Goal: Transaction & Acquisition: Purchase product/service

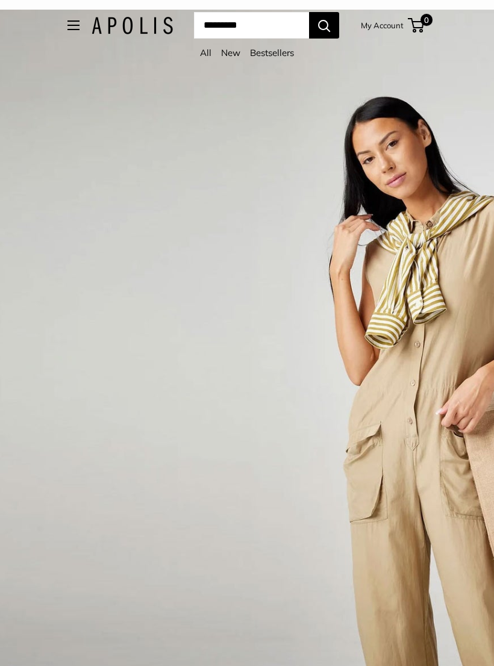
click at [67, 25] on button "Open menu" at bounding box center [73, 25] width 12 height 10
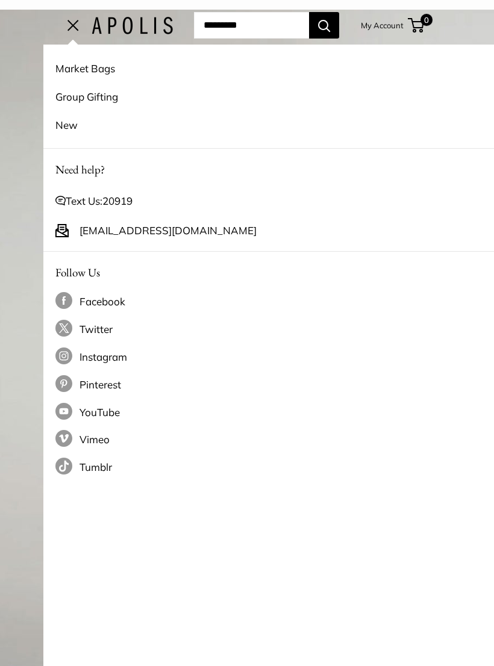
click at [98, 72] on link "Market Bags" at bounding box center [290, 68] width 470 height 28
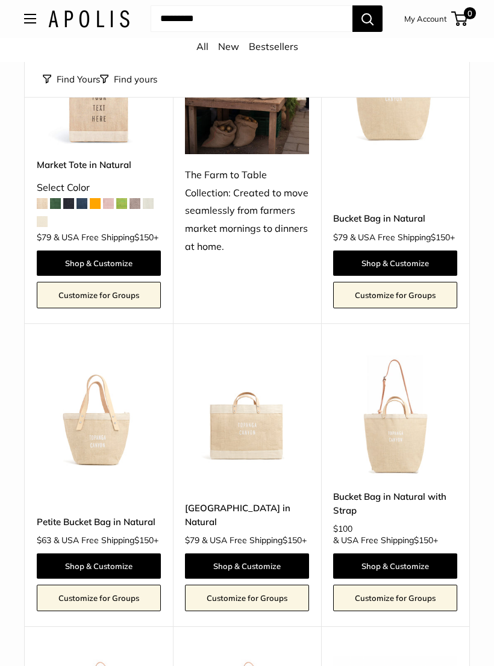
scroll to position [547, 0]
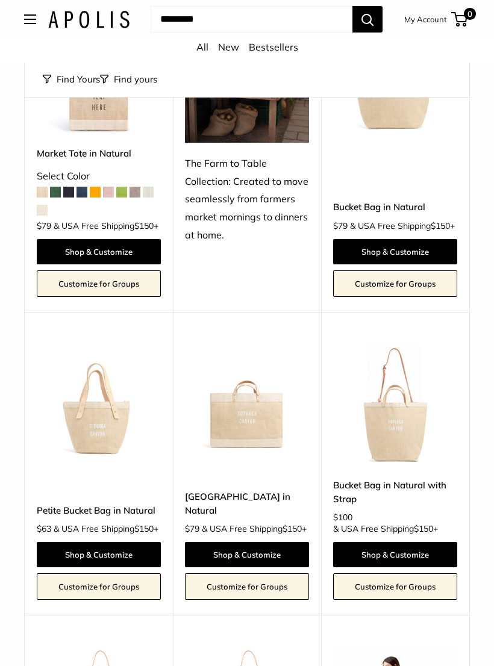
click at [424, 507] on link "Bucket Bag in Natural with Strap" at bounding box center [395, 492] width 124 height 28
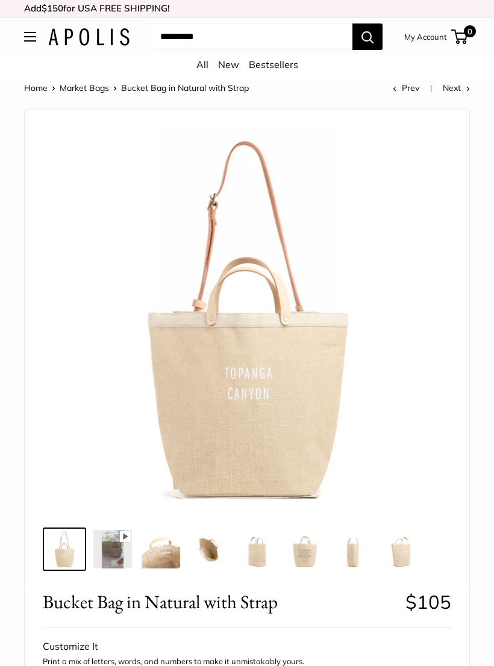
click at [317, 554] on img at bounding box center [305, 549] width 39 height 39
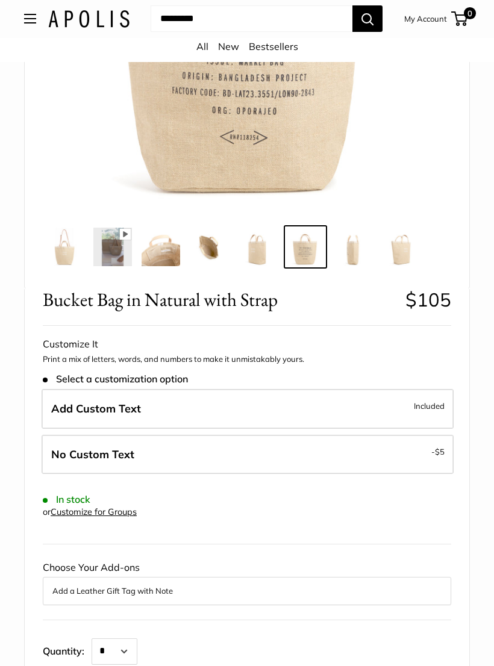
scroll to position [298, 0]
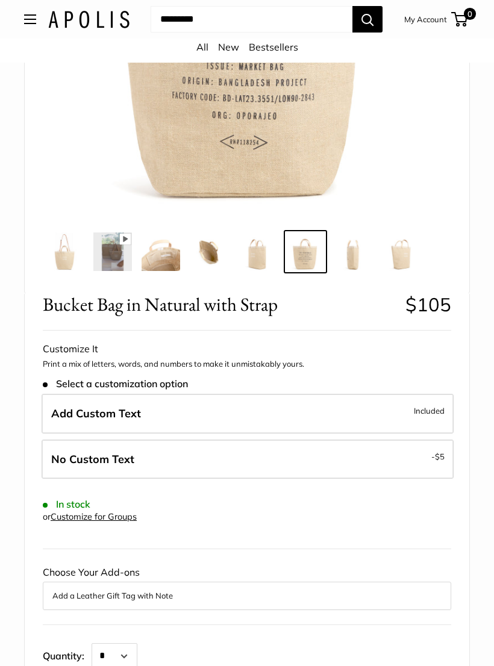
click at [404, 262] on img at bounding box center [402, 252] width 39 height 39
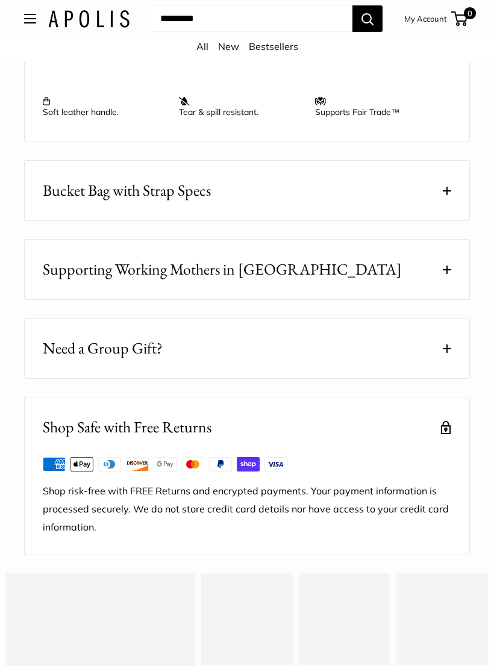
scroll to position [1309, 0]
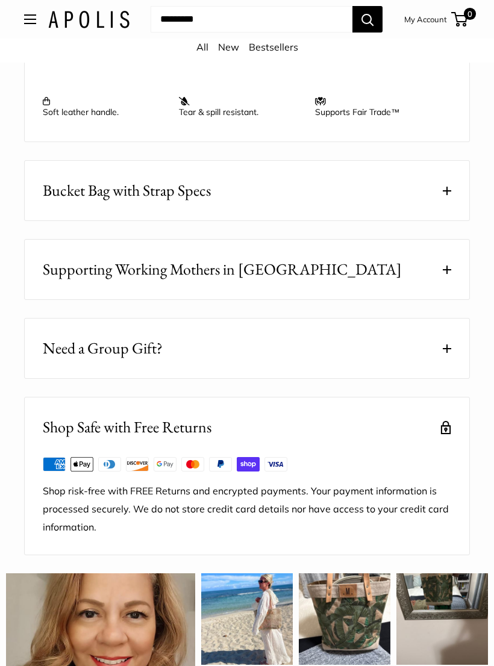
click at [363, 352] on button "Need a Group Gift?" at bounding box center [247, 349] width 445 height 60
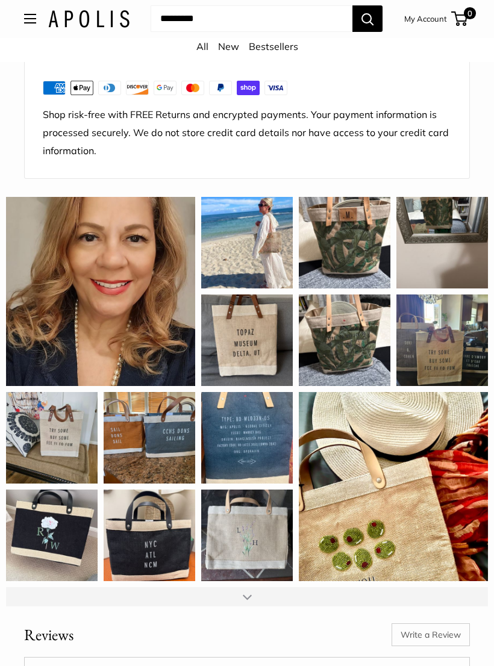
scroll to position [1891, 0]
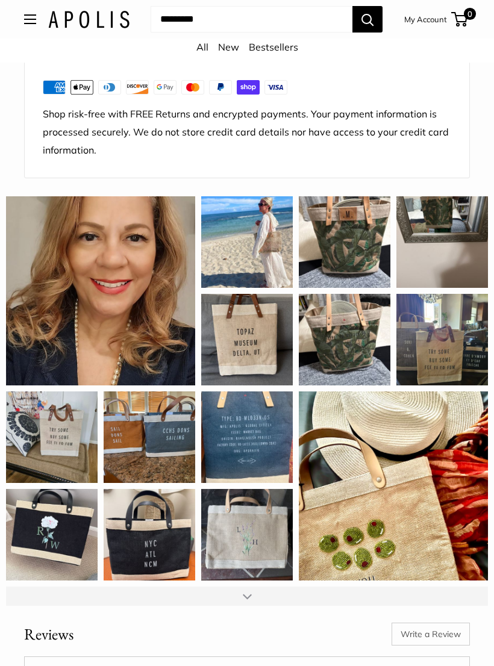
click at [254, 587] on div at bounding box center [247, 596] width 482 height 19
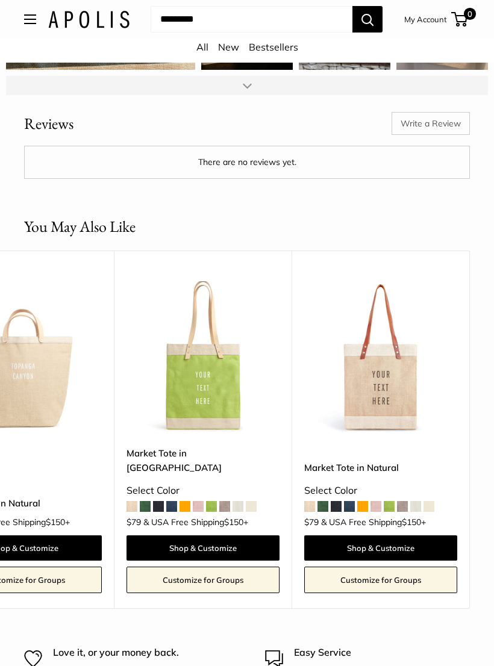
scroll to position [0, 1333]
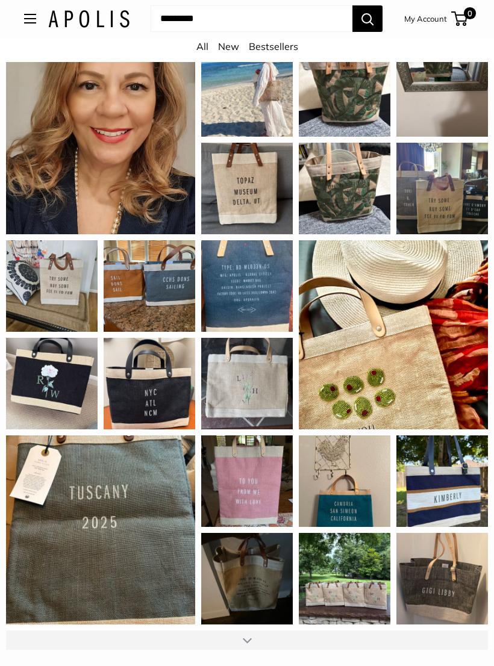
click at [36, 24] on button "Open menu" at bounding box center [30, 19] width 12 height 10
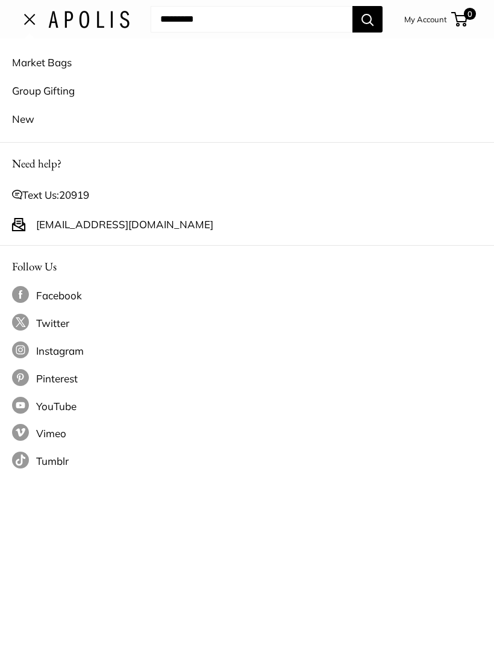
click at [67, 66] on link "Market Bags" at bounding box center [247, 62] width 470 height 28
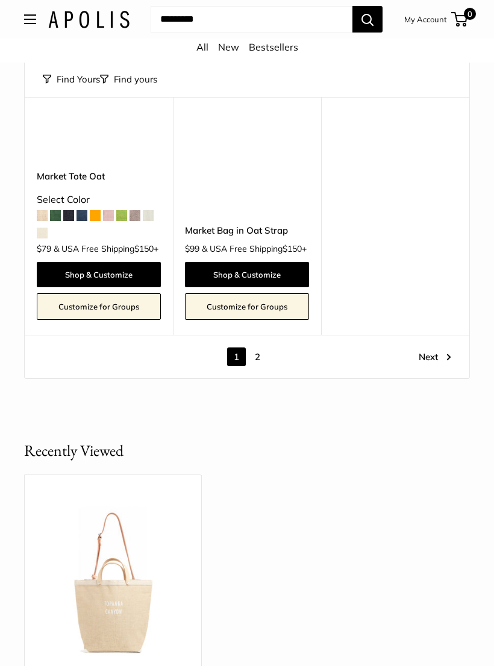
scroll to position [5186, 0]
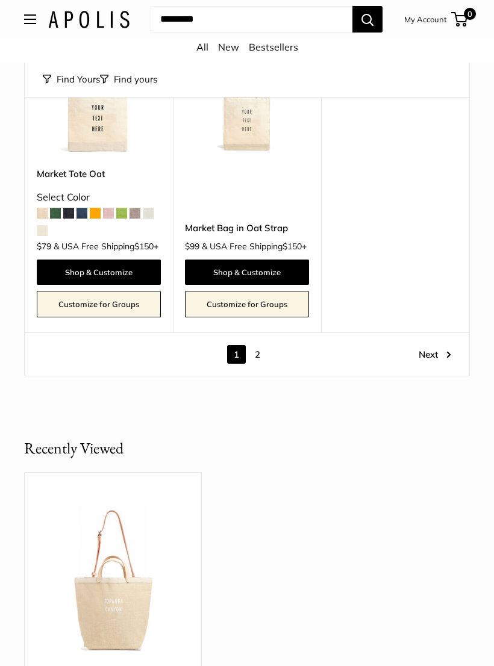
click at [262, 364] on link "2" at bounding box center [257, 354] width 19 height 19
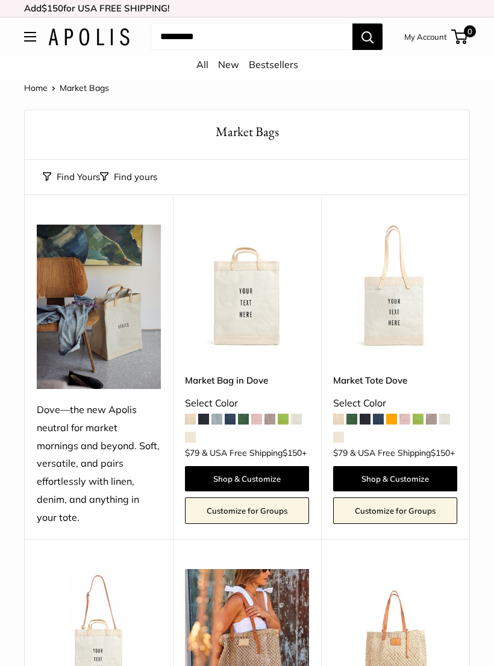
click at [204, 67] on link "All" at bounding box center [202, 64] width 12 height 12
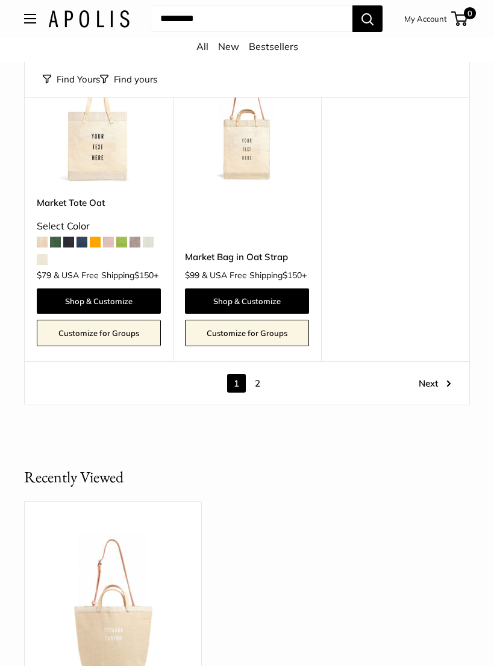
scroll to position [5172, 0]
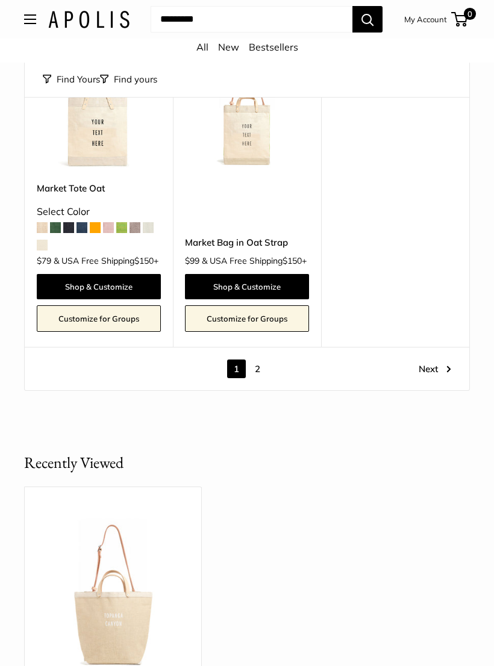
click at [263, 378] on link "2" at bounding box center [257, 369] width 19 height 19
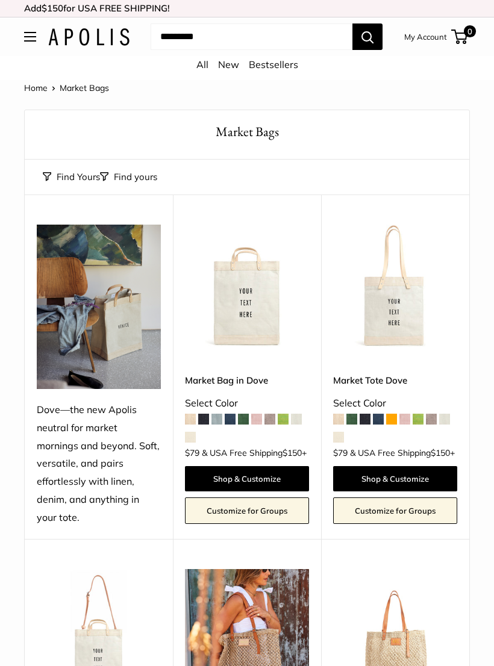
click at [205, 374] on link "Market Bag in Dove" at bounding box center [247, 381] width 124 height 14
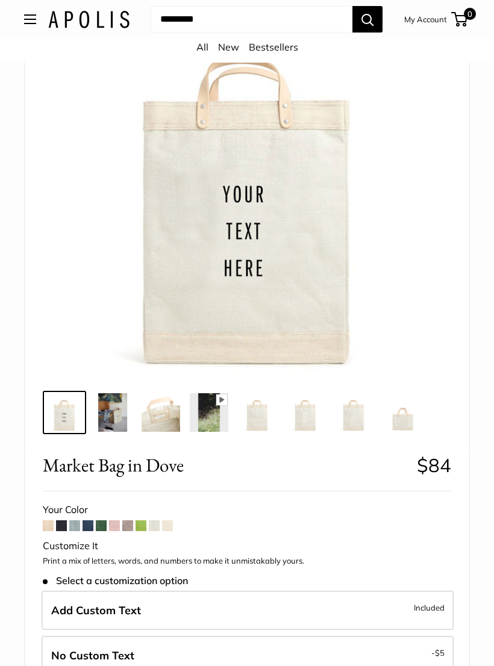
scroll to position [137, 0]
click at [128, 527] on span at bounding box center [127, 525] width 11 height 11
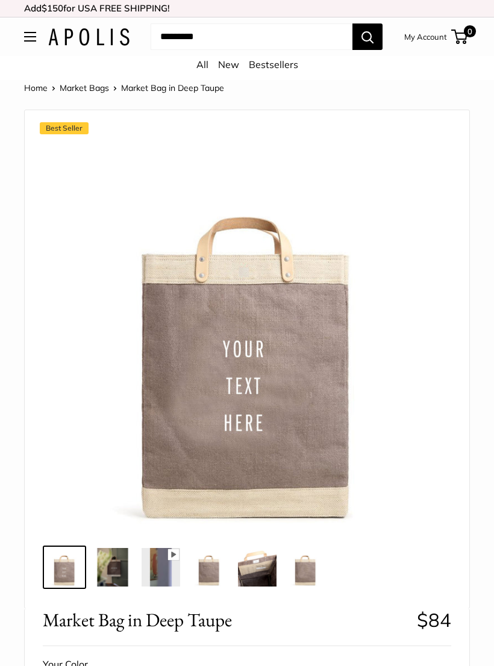
click at [301, 571] on img at bounding box center [305, 567] width 39 height 39
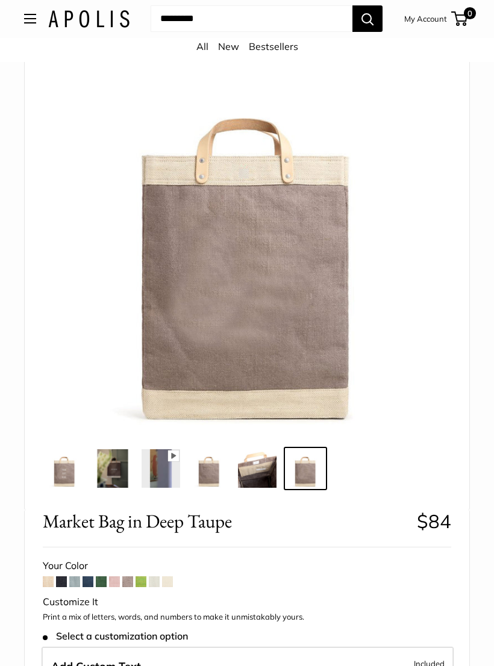
scroll to position [99, 0]
click at [112, 582] on span at bounding box center [114, 582] width 11 height 11
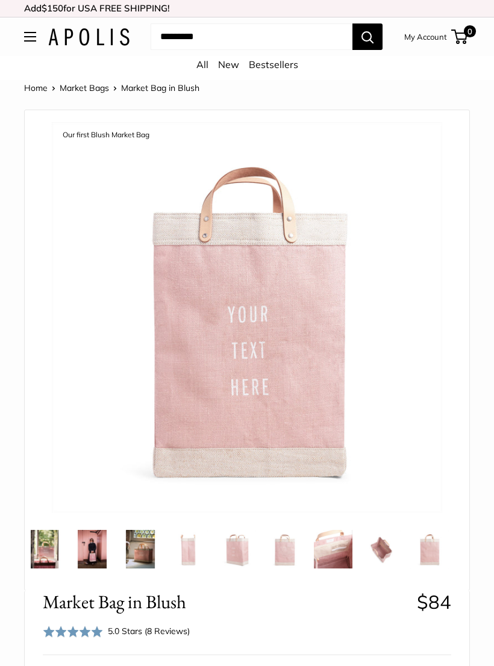
scroll to position [0, 165]
click at [427, 553] on img at bounding box center [429, 549] width 39 height 39
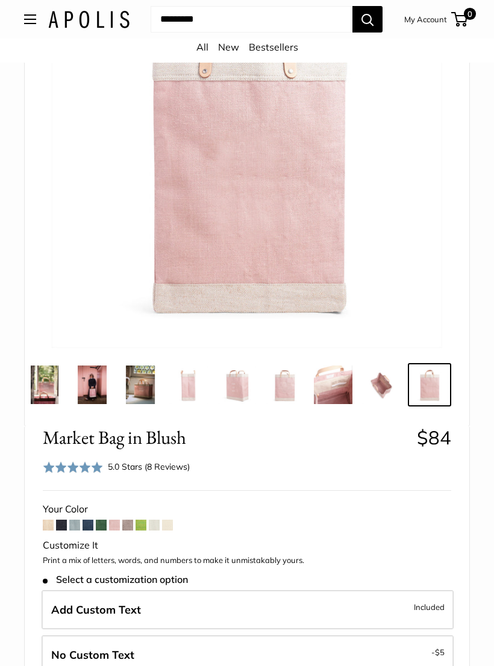
scroll to position [168, 0]
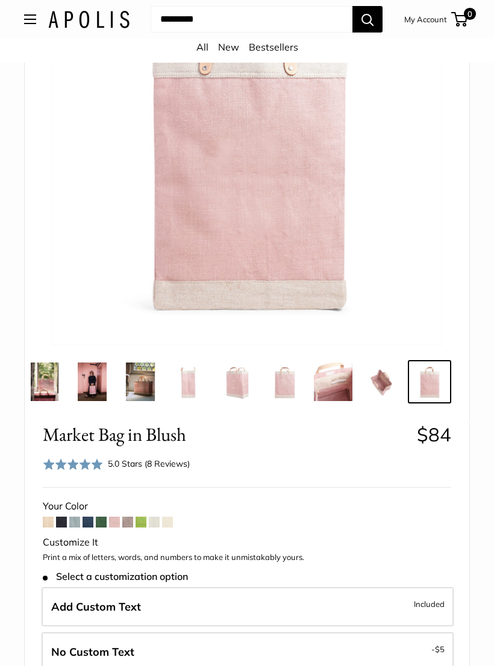
click at [101, 521] on span at bounding box center [101, 522] width 11 height 11
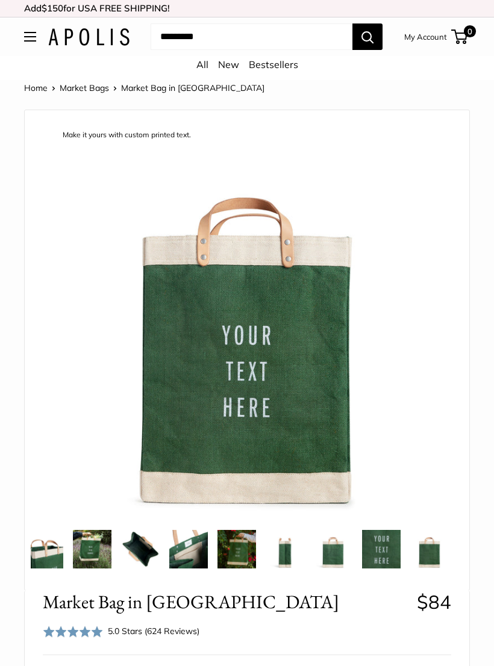
scroll to position [0, 165]
click at [427, 554] on img at bounding box center [429, 549] width 39 height 39
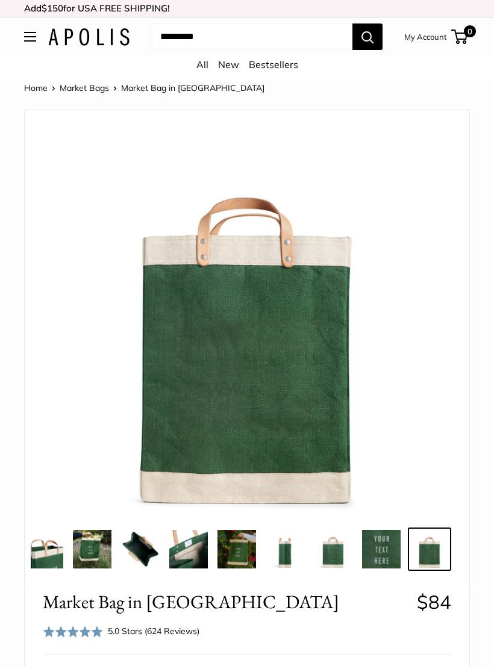
click at [324, 550] on img at bounding box center [333, 549] width 39 height 39
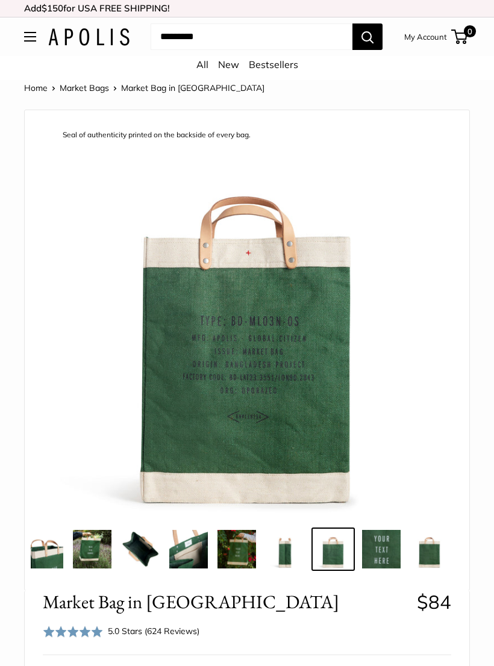
click at [386, 553] on img at bounding box center [381, 549] width 39 height 39
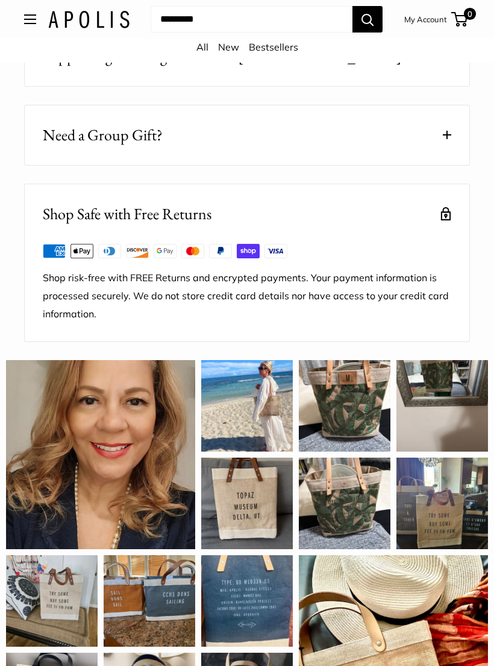
scroll to position [1585, 0]
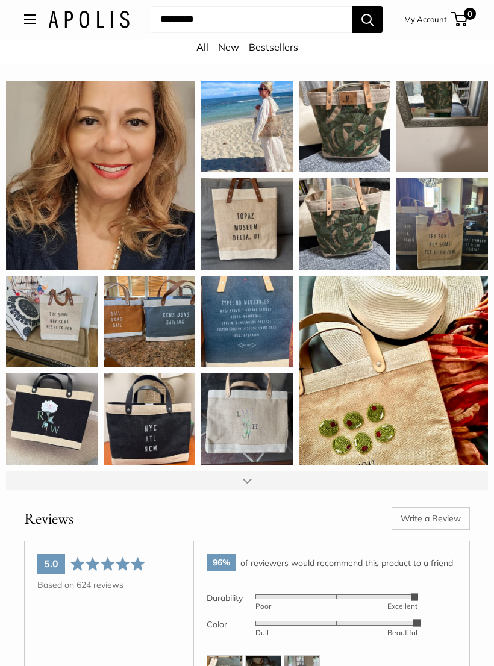
click at [247, 486] on div at bounding box center [247, 481] width 9 height 10
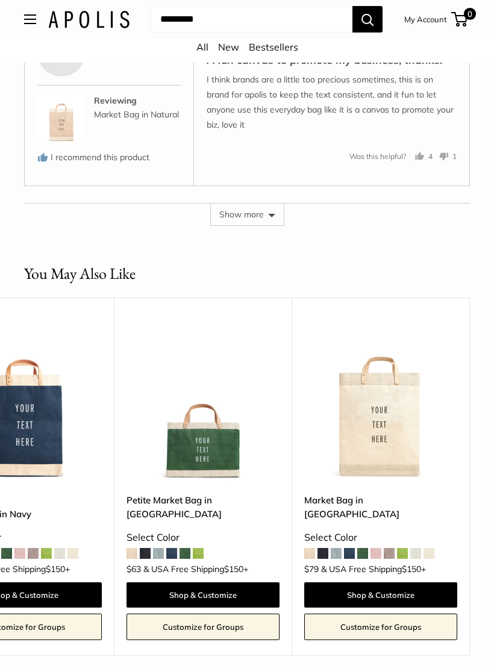
scroll to position [0, 1333]
click at [153, 504] on link "Petite Market Bag in [GEOGRAPHIC_DATA]" at bounding box center [203, 507] width 153 height 28
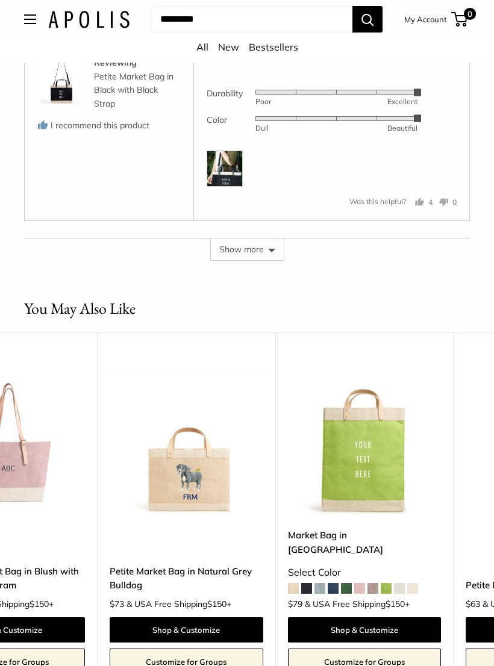
scroll to position [0, 1148]
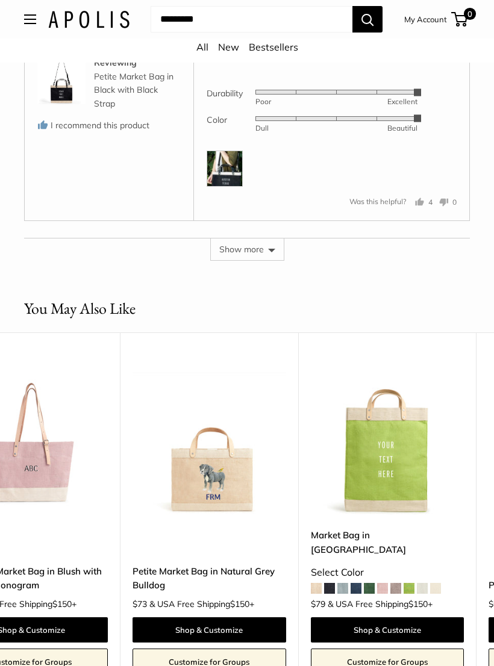
click at [178, 494] on img at bounding box center [209, 439] width 153 height 153
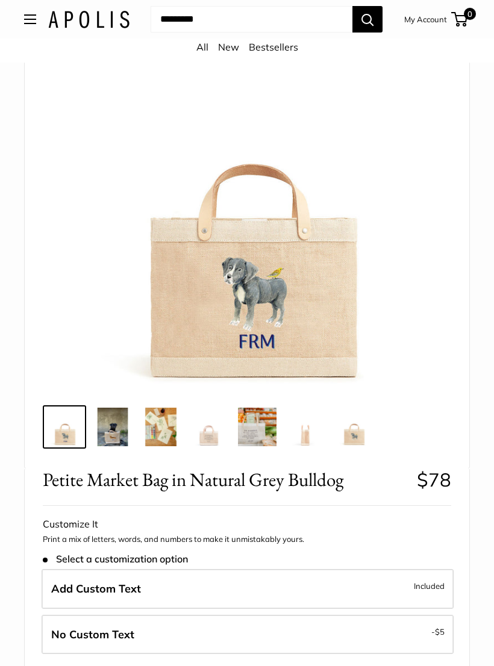
scroll to position [162, 0]
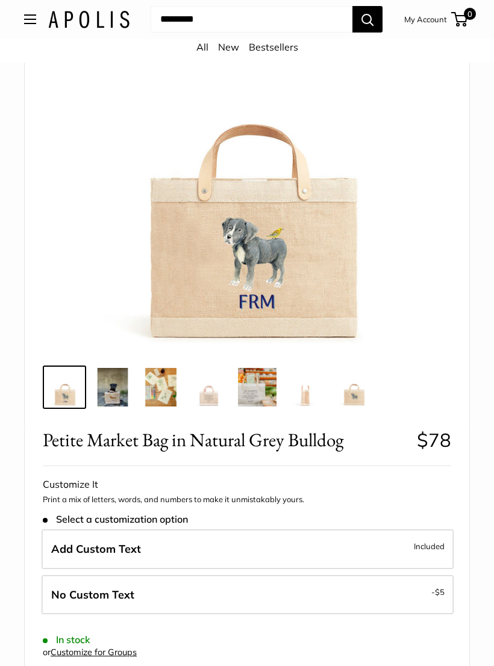
click at [122, 400] on img at bounding box center [112, 387] width 39 height 39
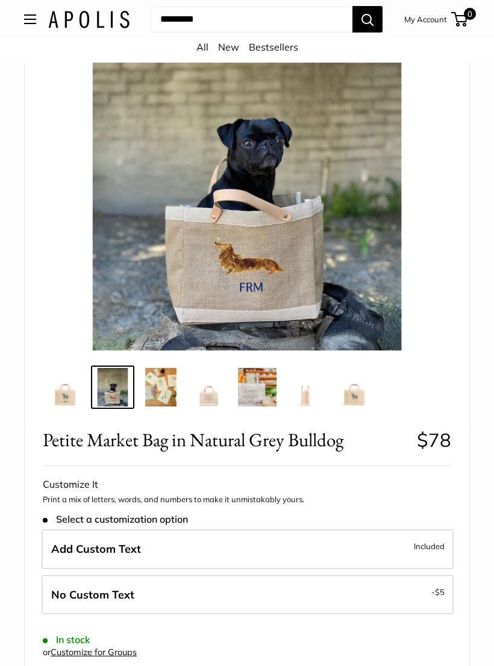
click at [161, 402] on img at bounding box center [161, 387] width 39 height 39
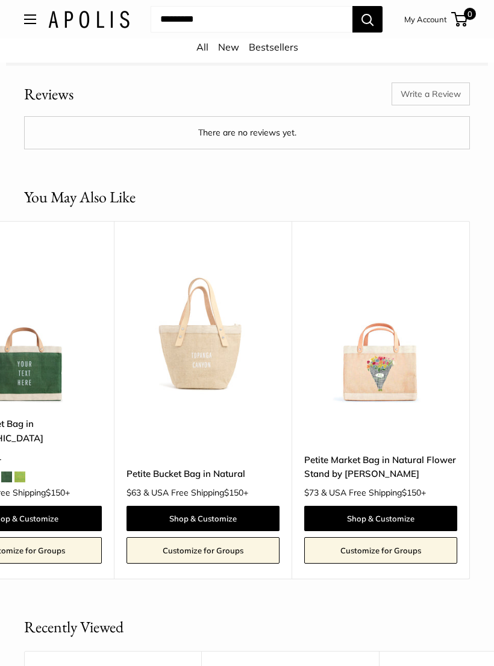
scroll to position [0, 1333]
click at [320, 471] on link "Petite Market Bag in Natural Flower Stand by Amy Logsdon" at bounding box center [380, 467] width 153 height 28
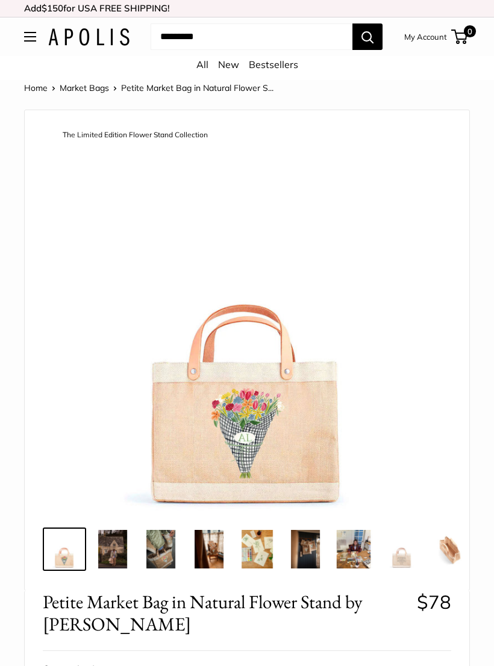
click at [108, 549] on img at bounding box center [112, 549] width 39 height 39
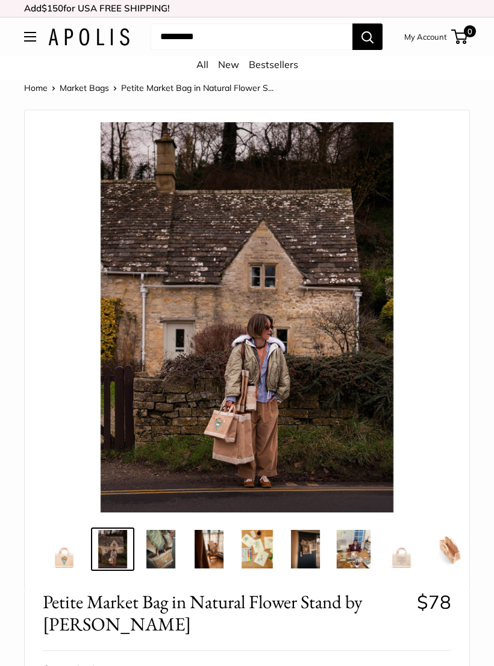
click at [158, 547] on img at bounding box center [161, 549] width 39 height 39
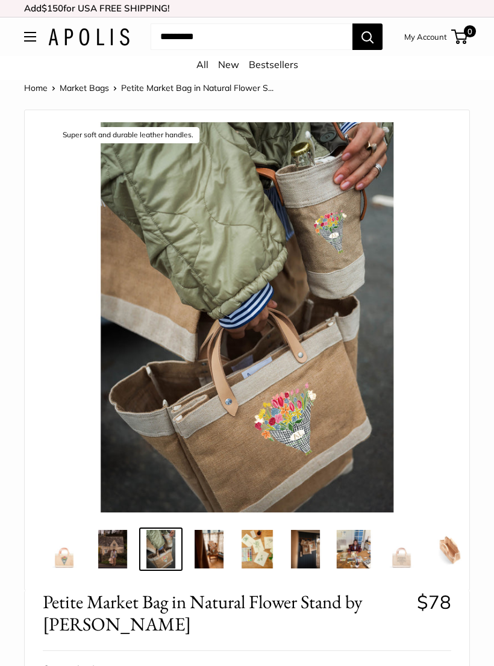
click at [207, 554] on img at bounding box center [209, 549] width 39 height 39
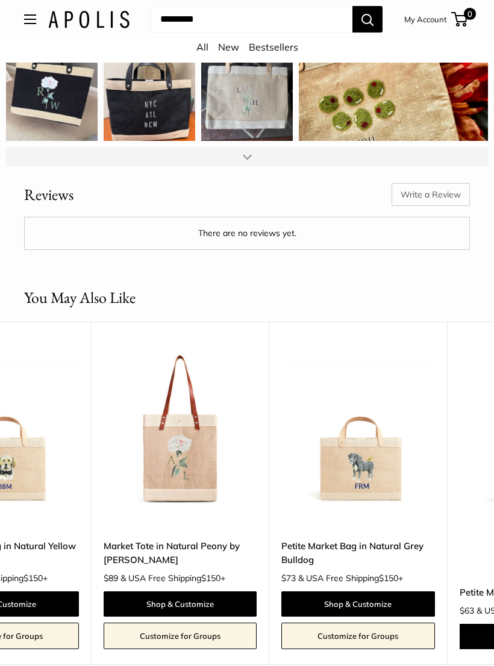
scroll to position [0, 868]
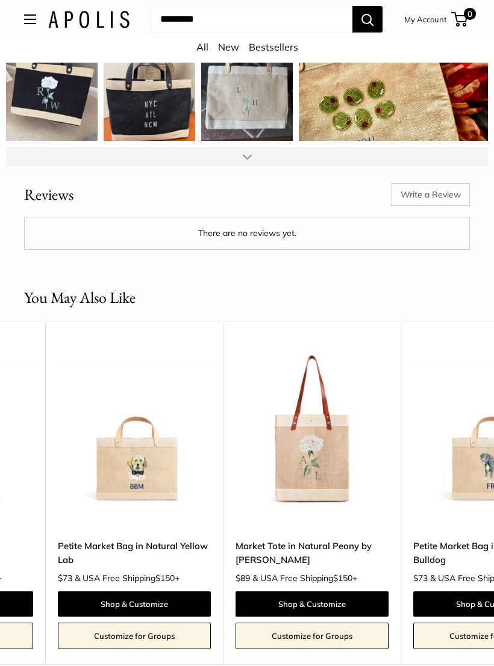
click at [257, 559] on link "Market Tote in Natural Peony by [PERSON_NAME]" at bounding box center [312, 553] width 153 height 28
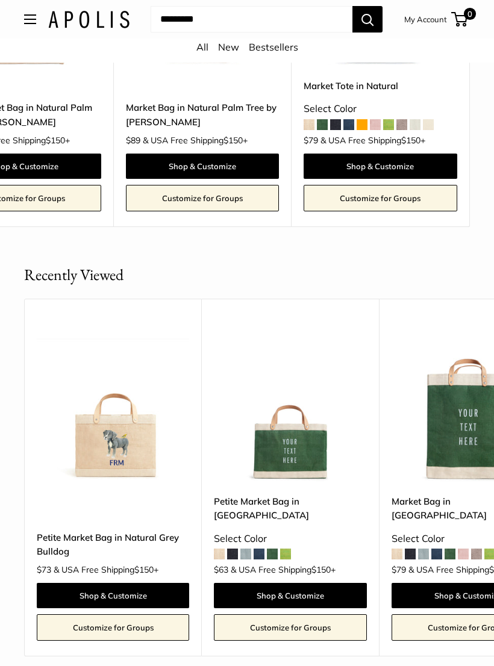
click at [60, 531] on link "Petite Market Bag in Natural Grey Bulldog" at bounding box center [113, 545] width 152 height 28
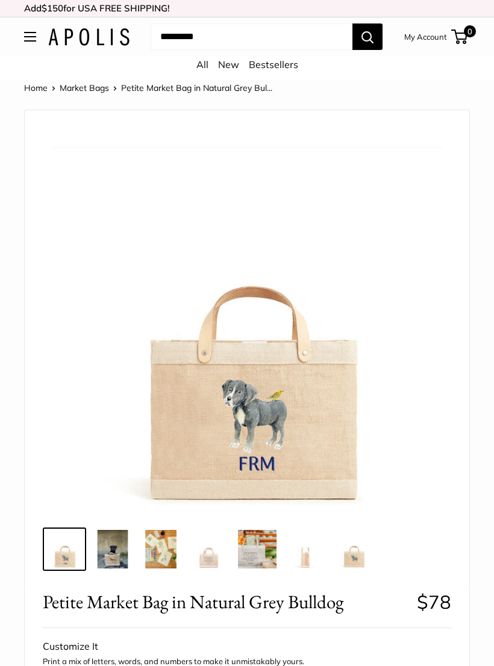
click at [108, 552] on img at bounding box center [112, 549] width 39 height 39
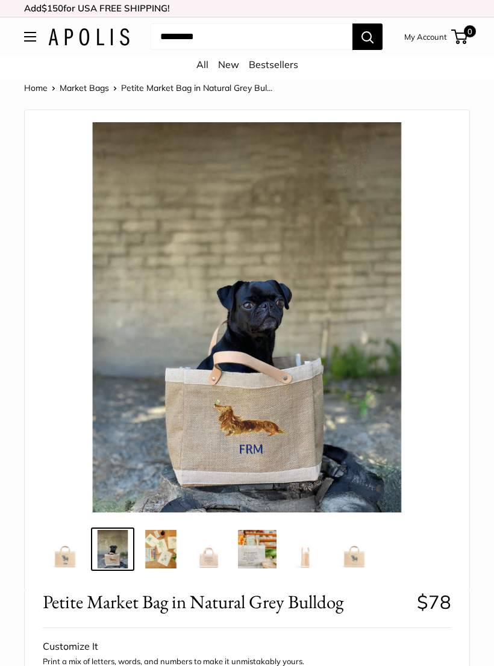
click at [164, 557] on img at bounding box center [161, 549] width 39 height 39
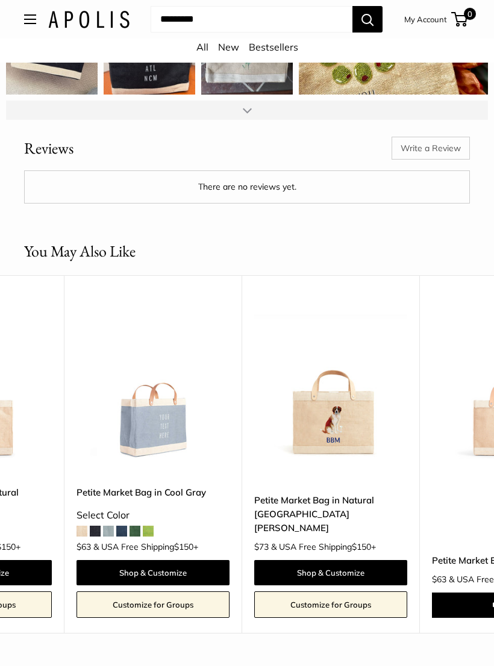
scroll to position [0, 679]
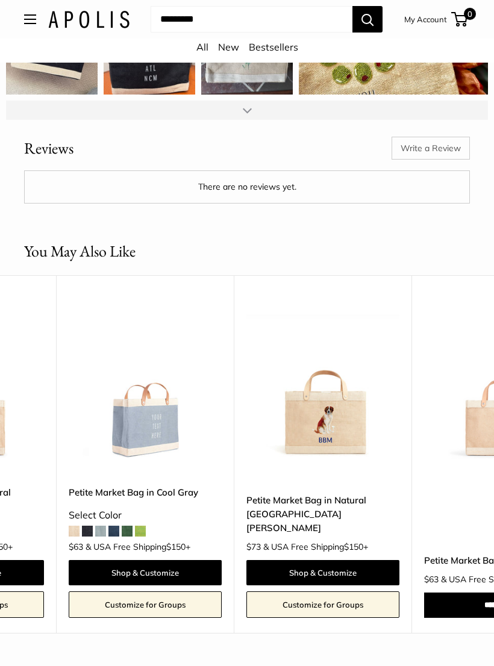
click at [113, 507] on div "Select Color" at bounding box center [145, 516] width 153 height 18
click at [149, 486] on link "Petite Market Bag in Cool Gray" at bounding box center [145, 493] width 153 height 14
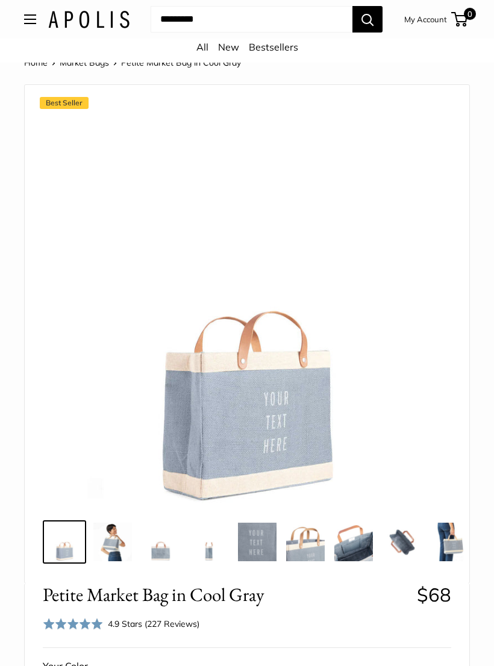
scroll to position [28, 0]
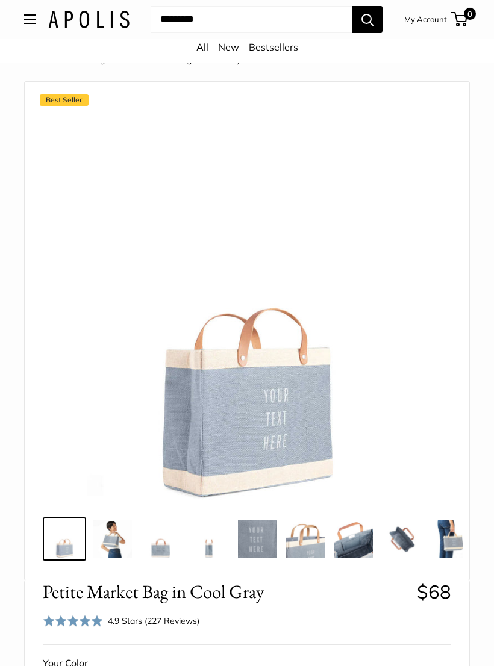
click at [111, 542] on img at bounding box center [112, 539] width 39 height 39
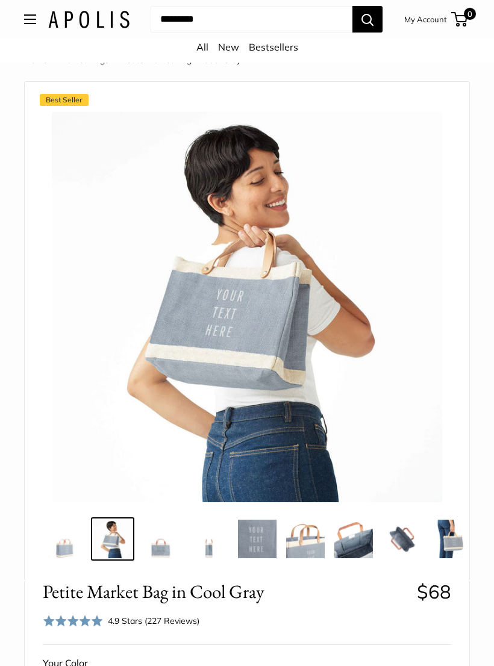
click at [169, 545] on img at bounding box center [161, 539] width 39 height 39
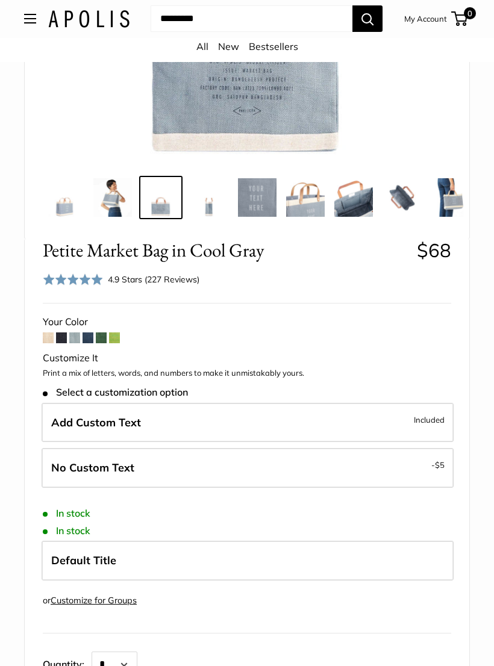
scroll to position [391, 0]
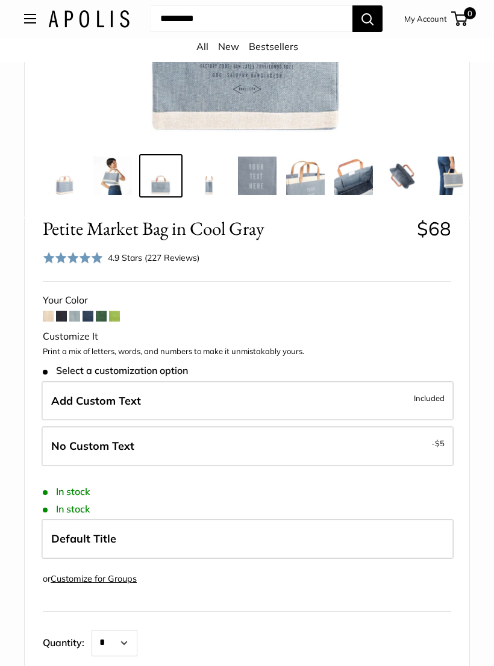
click at [91, 533] on span "Default Title" at bounding box center [83, 540] width 65 height 14
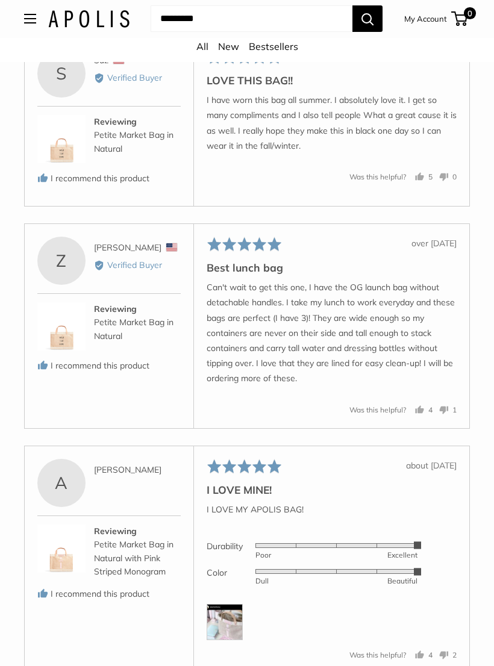
scroll to position [2852, 0]
click at [224, 628] on img at bounding box center [225, 622] width 36 height 36
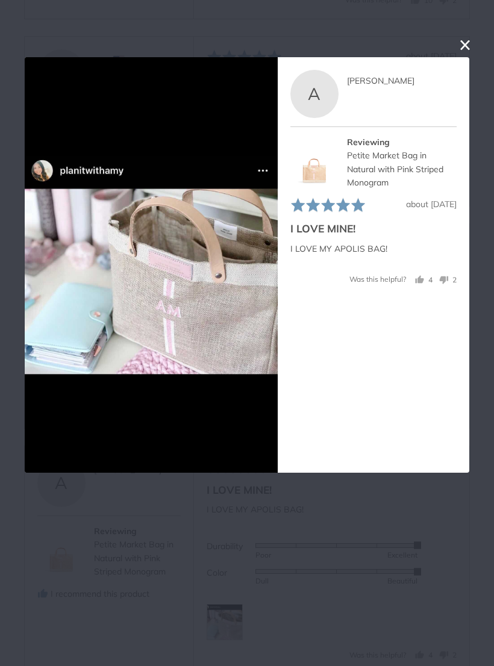
click at [448, 64] on div "A AMY Reviewed by AMY Reviewing Petite Market Bag in Natural with Pink Striped …" at bounding box center [374, 265] width 192 height 416
click at [463, 49] on button "close this modal window" at bounding box center [465, 45] width 14 height 14
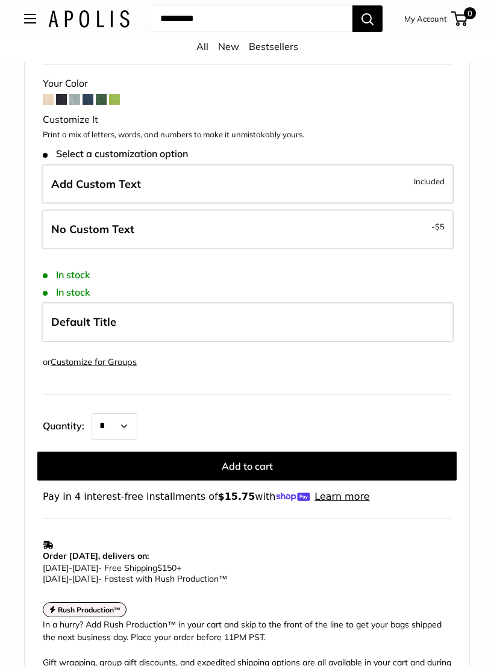
scroll to position [540, 0]
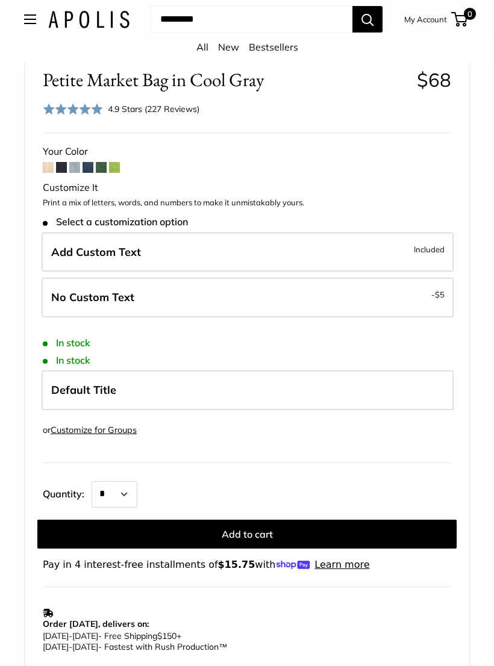
click at [302, 301] on label "No Custom Text - $5" at bounding box center [248, 298] width 412 height 40
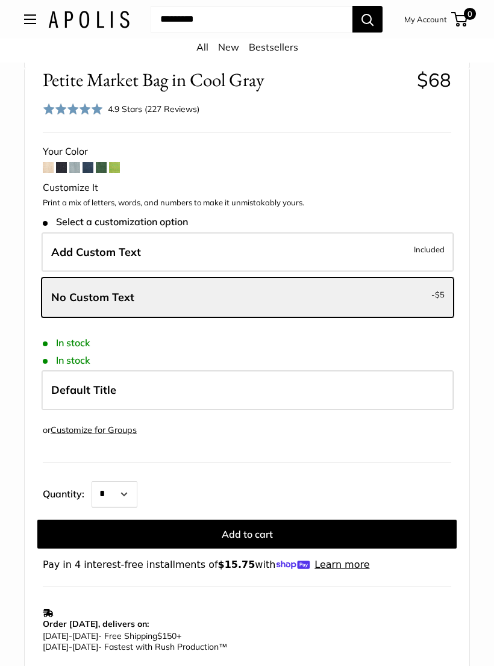
click at [410, 256] on label "Add Custom Text Included" at bounding box center [248, 253] width 412 height 40
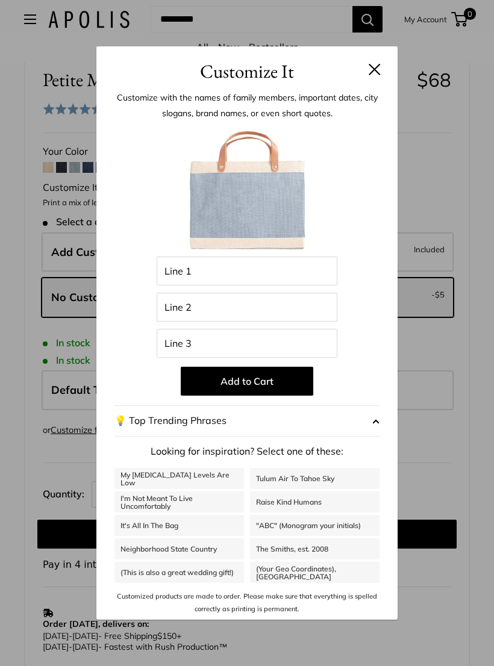
click at [137, 436] on button "💡 Top Trending Phrases" at bounding box center [246, 421] width 265 height 31
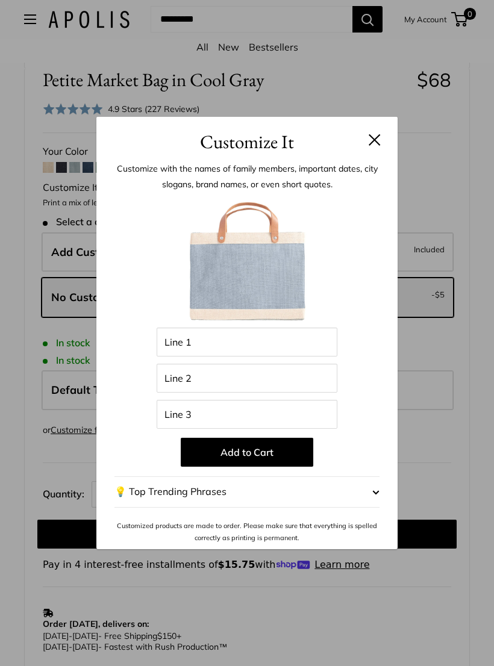
click at [372, 145] on button at bounding box center [375, 140] width 12 height 12
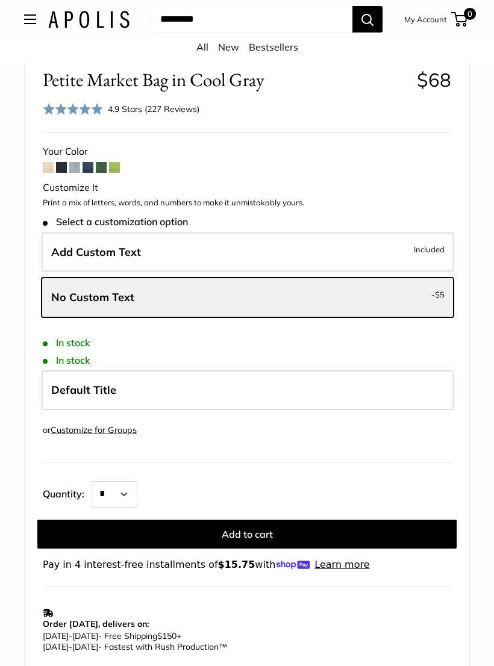
click at [273, 52] on link "Bestsellers" at bounding box center [273, 47] width 49 height 12
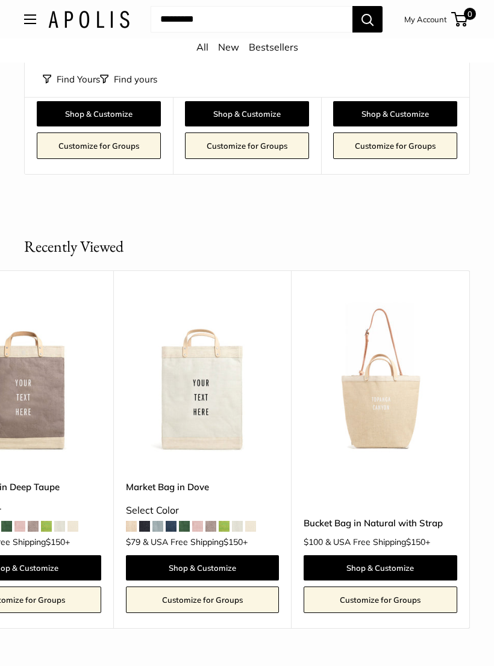
scroll to position [0, 977]
click at [322, 530] on link "Bucket Bag in Natural with Strap" at bounding box center [380, 523] width 153 height 14
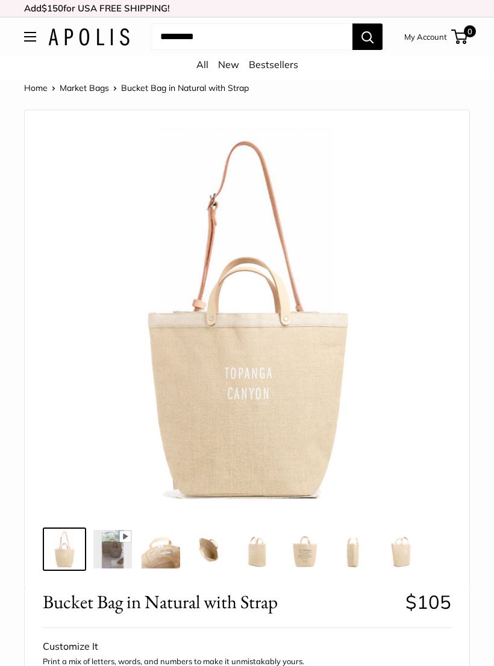
click at [109, 551] on img at bounding box center [112, 549] width 39 height 39
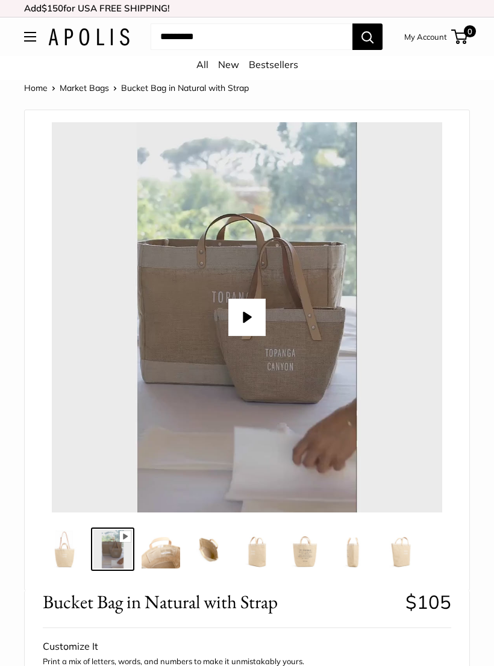
click at [171, 564] on img at bounding box center [161, 549] width 39 height 39
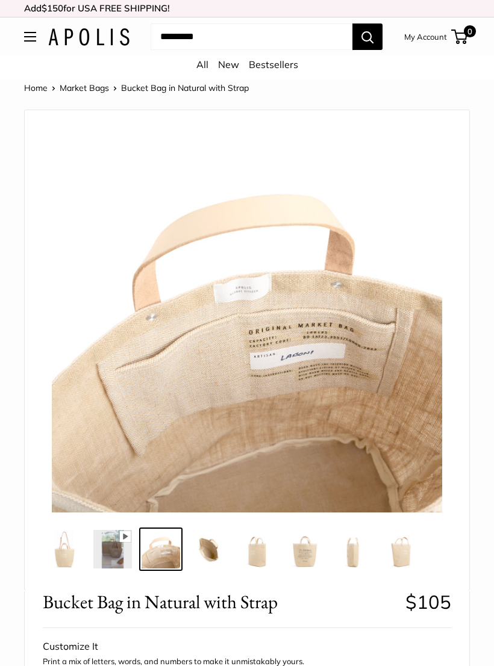
click at [224, 558] on img at bounding box center [209, 549] width 39 height 39
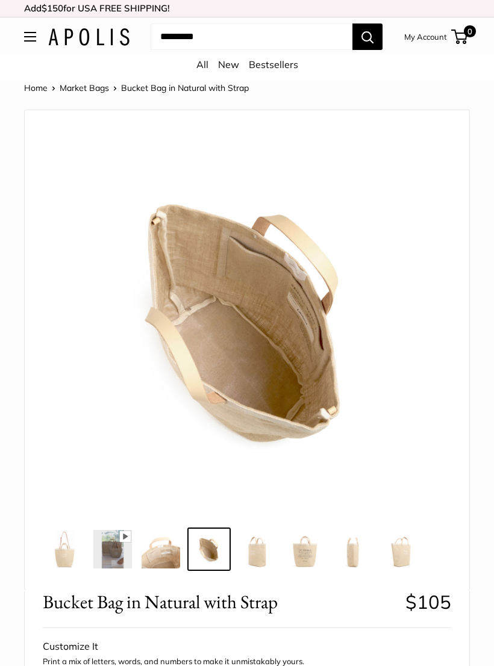
click at [114, 561] on img at bounding box center [112, 549] width 39 height 39
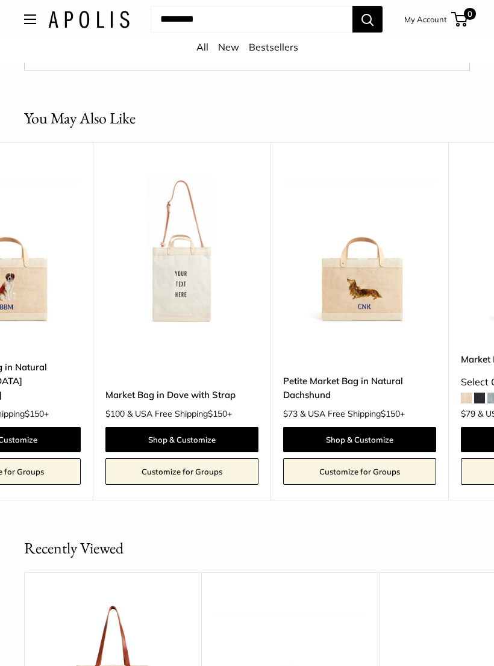
scroll to position [0, 471]
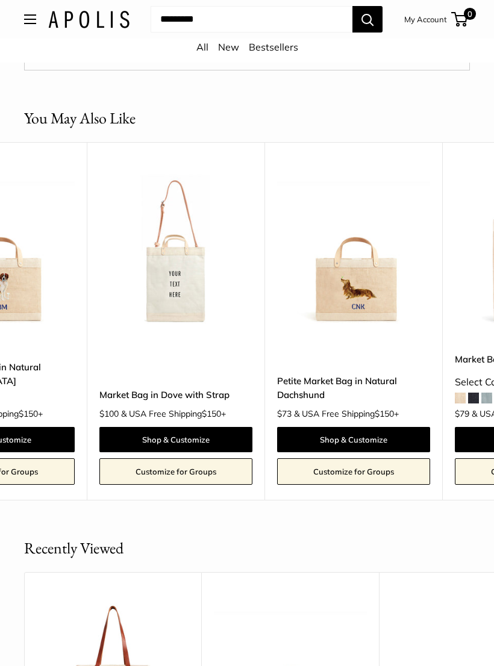
click at [128, 389] on link "Market Bag in Dove with Strap" at bounding box center [175, 395] width 153 height 14
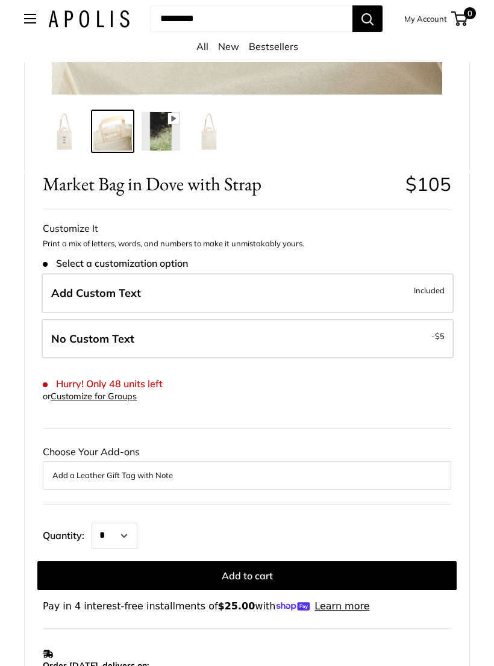
click at [90, 304] on label "Add Custom Text Included" at bounding box center [248, 294] width 412 height 40
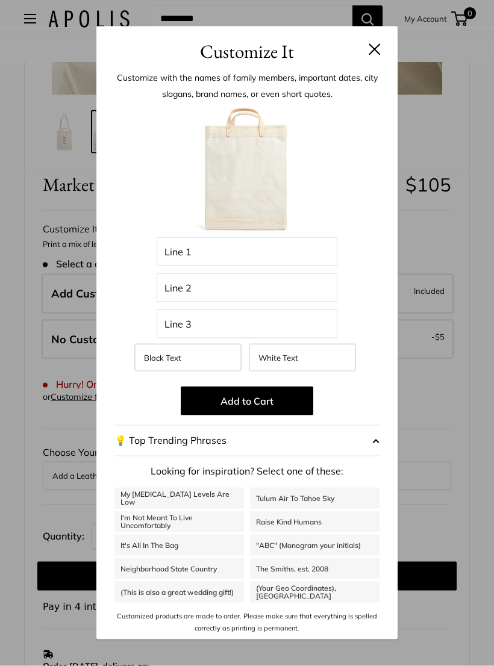
scroll to position [418, 0]
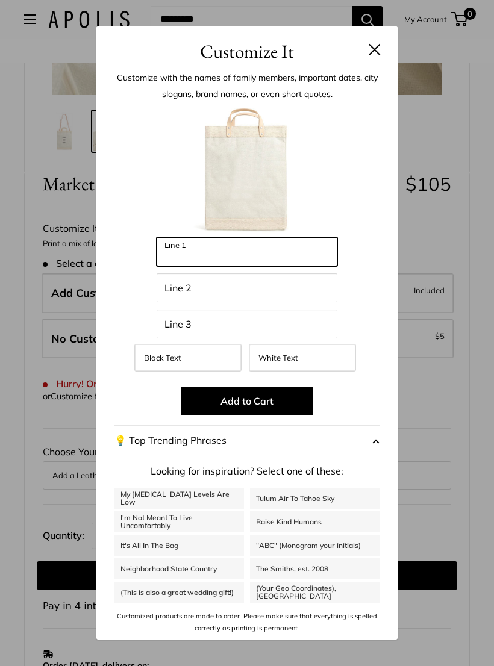
click at [177, 263] on input "Line 1" at bounding box center [247, 251] width 181 height 29
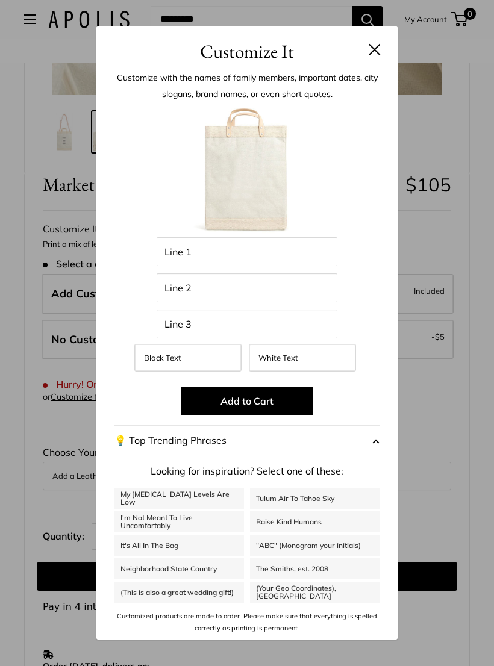
click at [58, 343] on div "Customize It Customize with the names of family members, important dates, city …" at bounding box center [247, 333] width 494 height 666
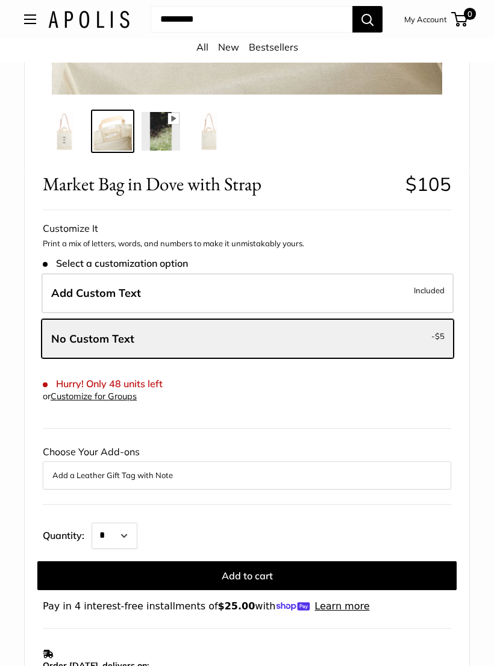
click at [77, 346] on label "No Custom Text - $5" at bounding box center [248, 339] width 412 height 40
click at [83, 297] on span "Add Custom Text" at bounding box center [96, 293] width 90 height 14
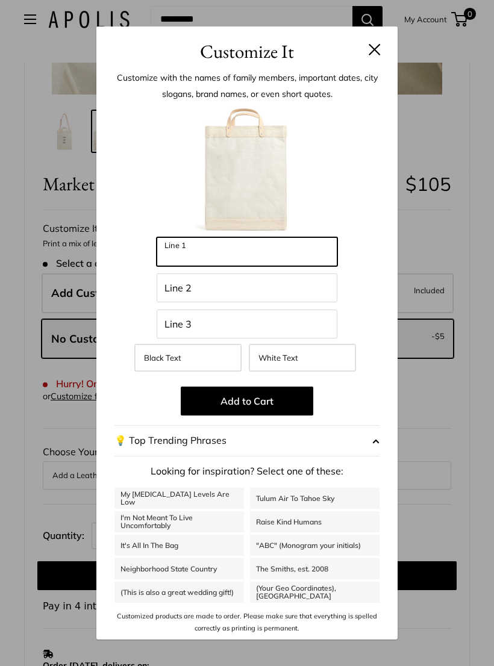
click at [179, 254] on input "Line 1" at bounding box center [247, 251] width 181 height 29
type input "******"
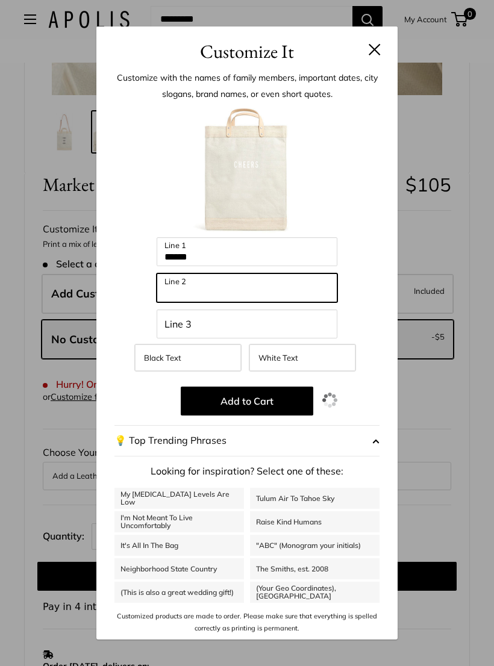
click at [177, 286] on input "Line 2" at bounding box center [247, 288] width 181 height 29
type input "*"
type input "**********"
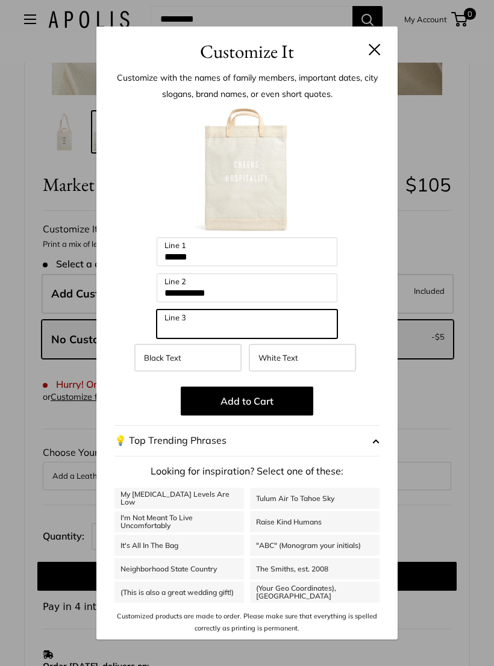
click at [289, 332] on input "Line 3" at bounding box center [247, 324] width 181 height 29
type input "*****"
click at [204, 409] on button "Add to Cart" at bounding box center [247, 401] width 133 height 29
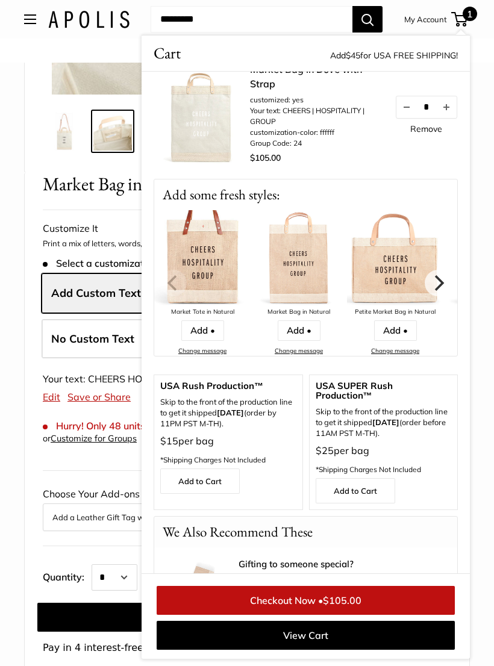
scroll to position [13, 0]
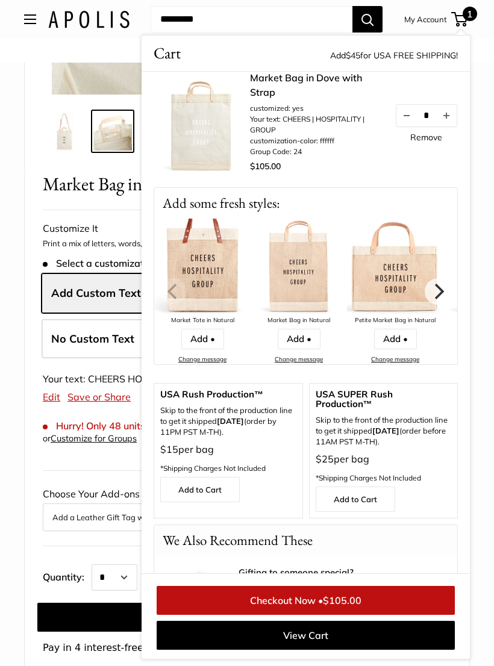
click at [441, 301] on button "Next" at bounding box center [438, 291] width 27 height 27
click at [439, 291] on icon "Next" at bounding box center [438, 292] width 16 height 16
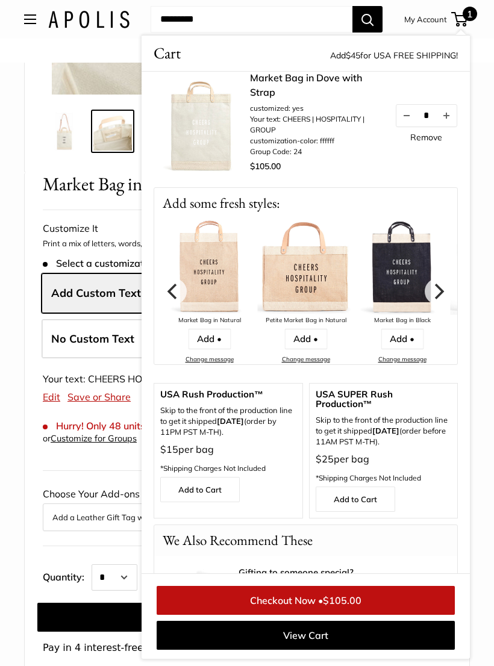
click at [440, 292] on icon "Next" at bounding box center [440, 292] width 10 height 16
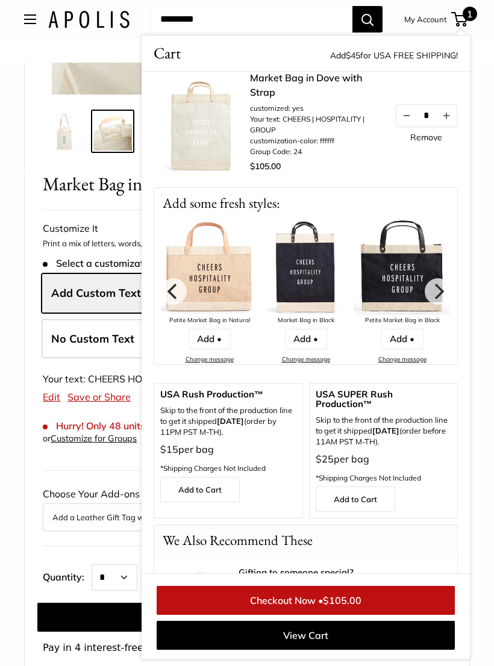
click at [437, 295] on icon "Next" at bounding box center [438, 292] width 16 height 16
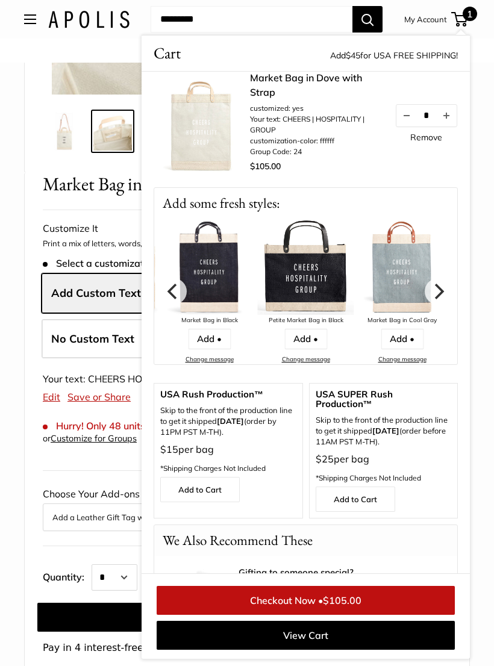
click at [441, 299] on icon "Next" at bounding box center [438, 292] width 16 height 16
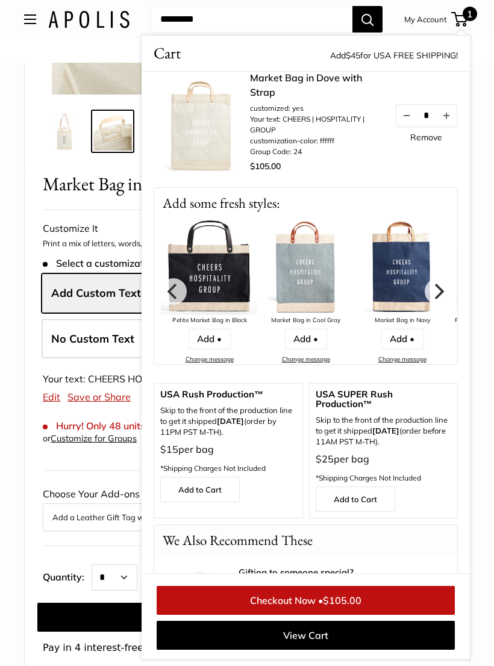
click at [436, 293] on icon "Next" at bounding box center [438, 292] width 16 height 16
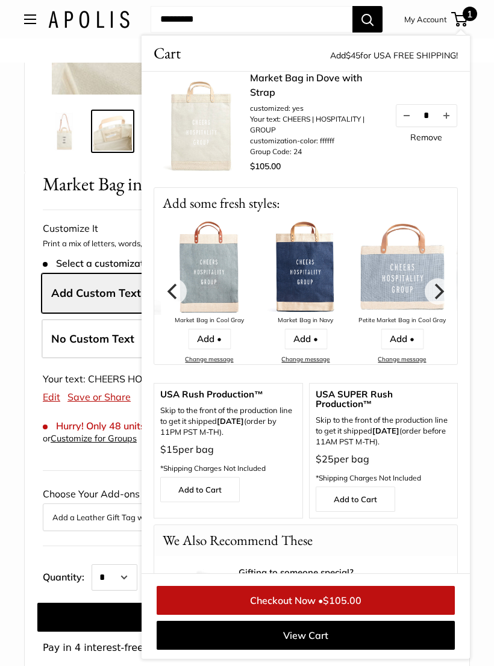
click at [441, 293] on icon "Next" at bounding box center [440, 292] width 10 height 16
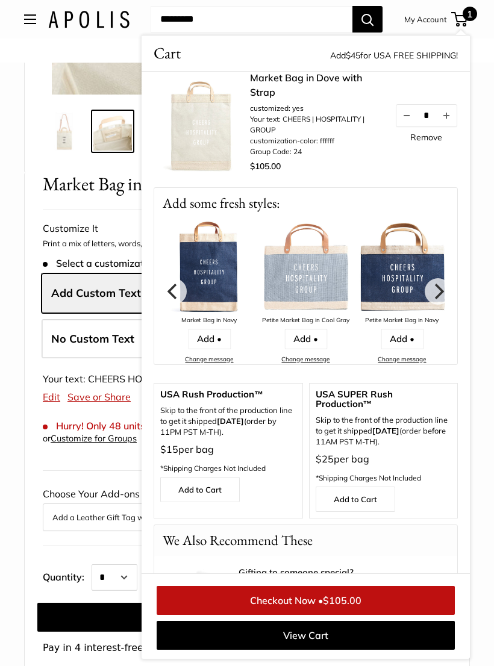
click at [439, 293] on icon "Next" at bounding box center [438, 292] width 16 height 16
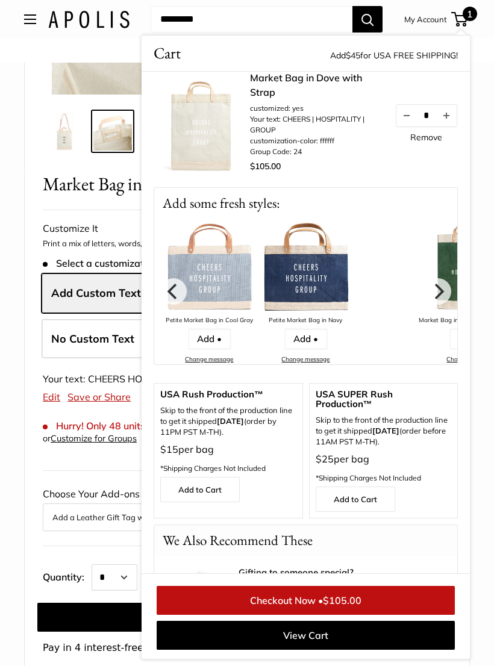
click at [448, 292] on button "Next" at bounding box center [438, 291] width 27 height 27
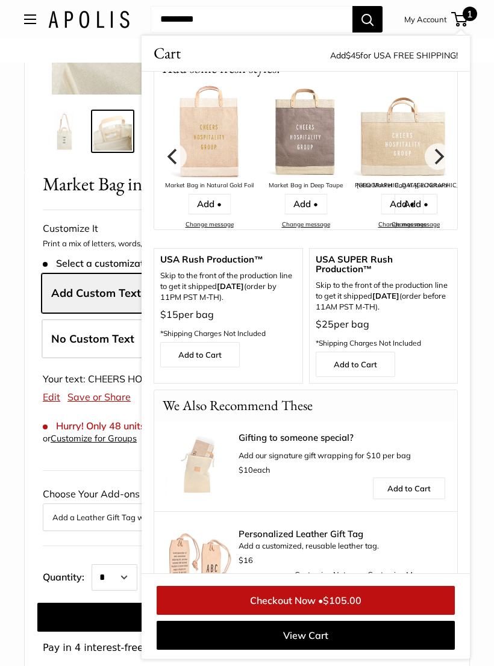
scroll to position [89, 0]
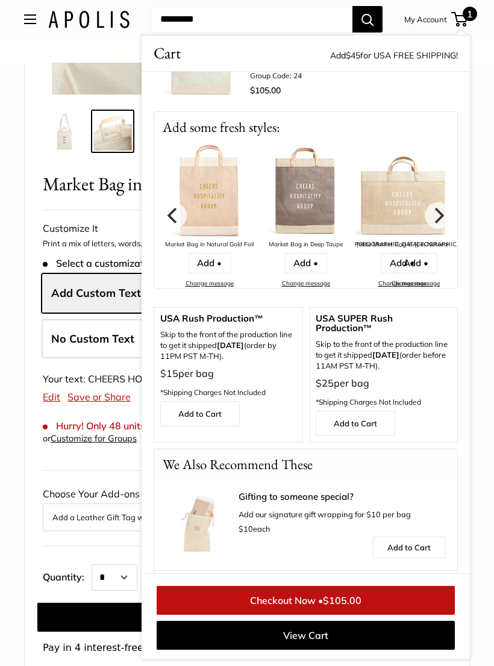
click at [445, 224] on button "Next" at bounding box center [438, 215] width 27 height 27
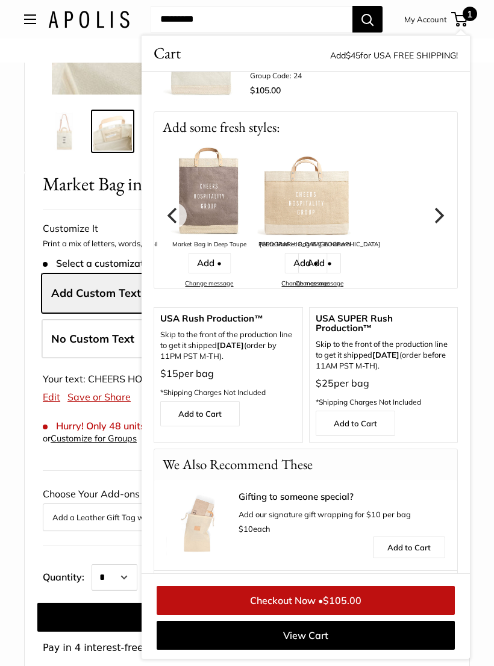
click at [437, 217] on icon "Next" at bounding box center [438, 216] width 16 height 16
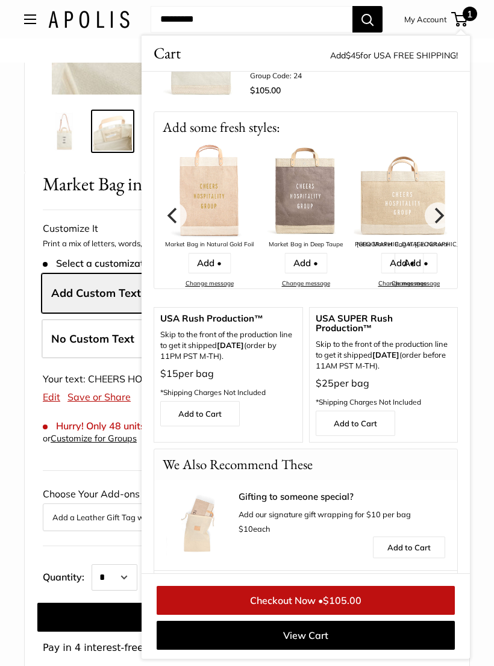
click at [312, 260] on link "Add •" at bounding box center [305, 263] width 43 height 20
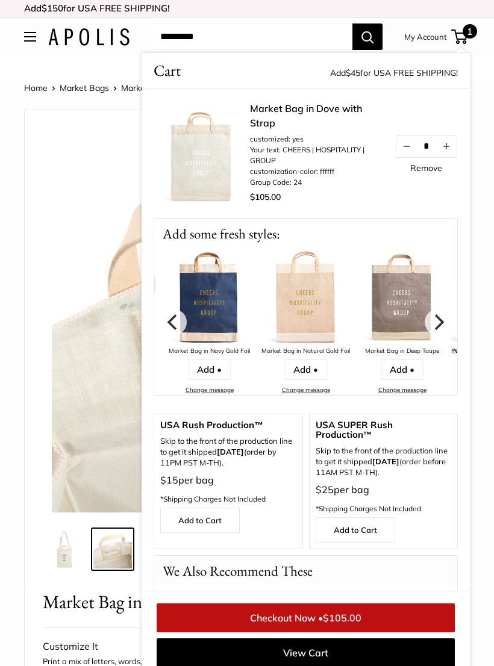
click at [404, 371] on link "Add •" at bounding box center [402, 370] width 43 height 20
click at [399, 374] on link "Add •" at bounding box center [402, 370] width 43 height 20
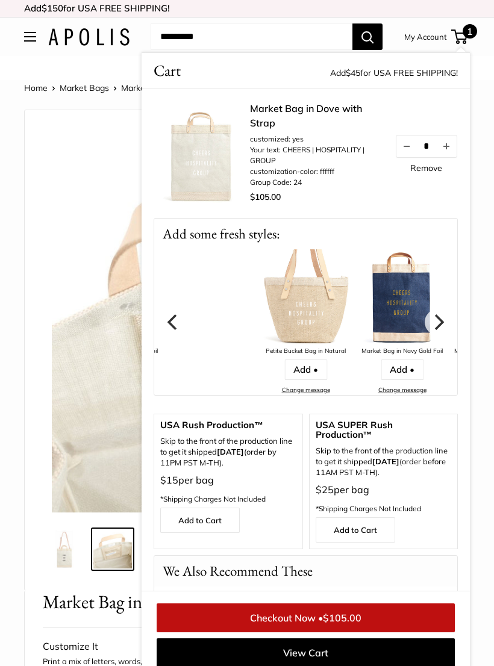
click at [406, 304] on img at bounding box center [402, 297] width 96 height 96
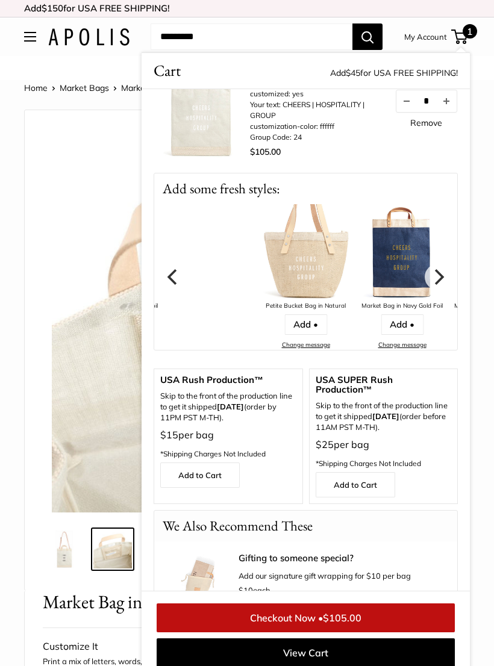
scroll to position [48, 0]
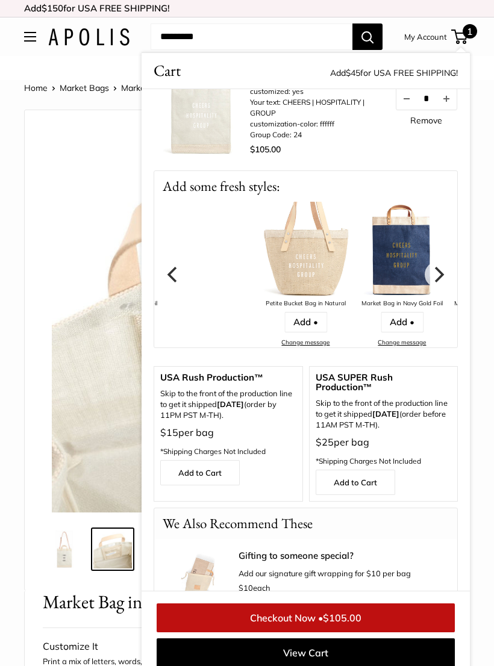
click at [404, 327] on link "Add •" at bounding box center [402, 322] width 43 height 20
click at [410, 257] on img at bounding box center [402, 250] width 96 height 96
click at [391, 304] on div "Market Bag in Navy Gold Foil" at bounding box center [402, 303] width 96 height 11
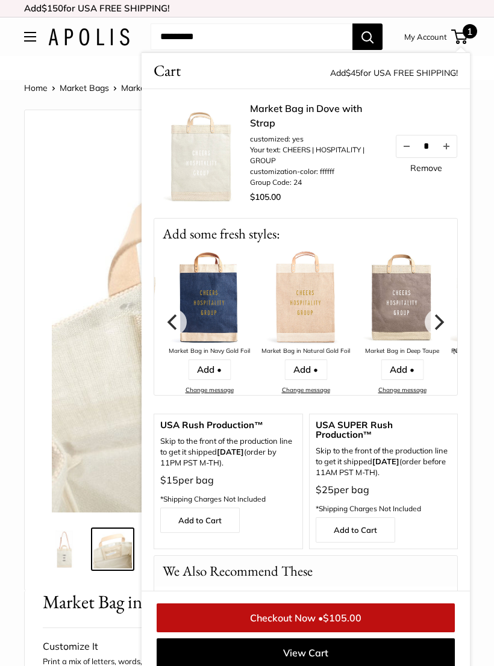
click at [412, 283] on img at bounding box center [402, 297] width 96 height 96
click at [399, 274] on img at bounding box center [402, 297] width 96 height 96
click at [388, 344] on img at bounding box center [402, 297] width 96 height 96
